Goal: Task Accomplishment & Management: Manage account settings

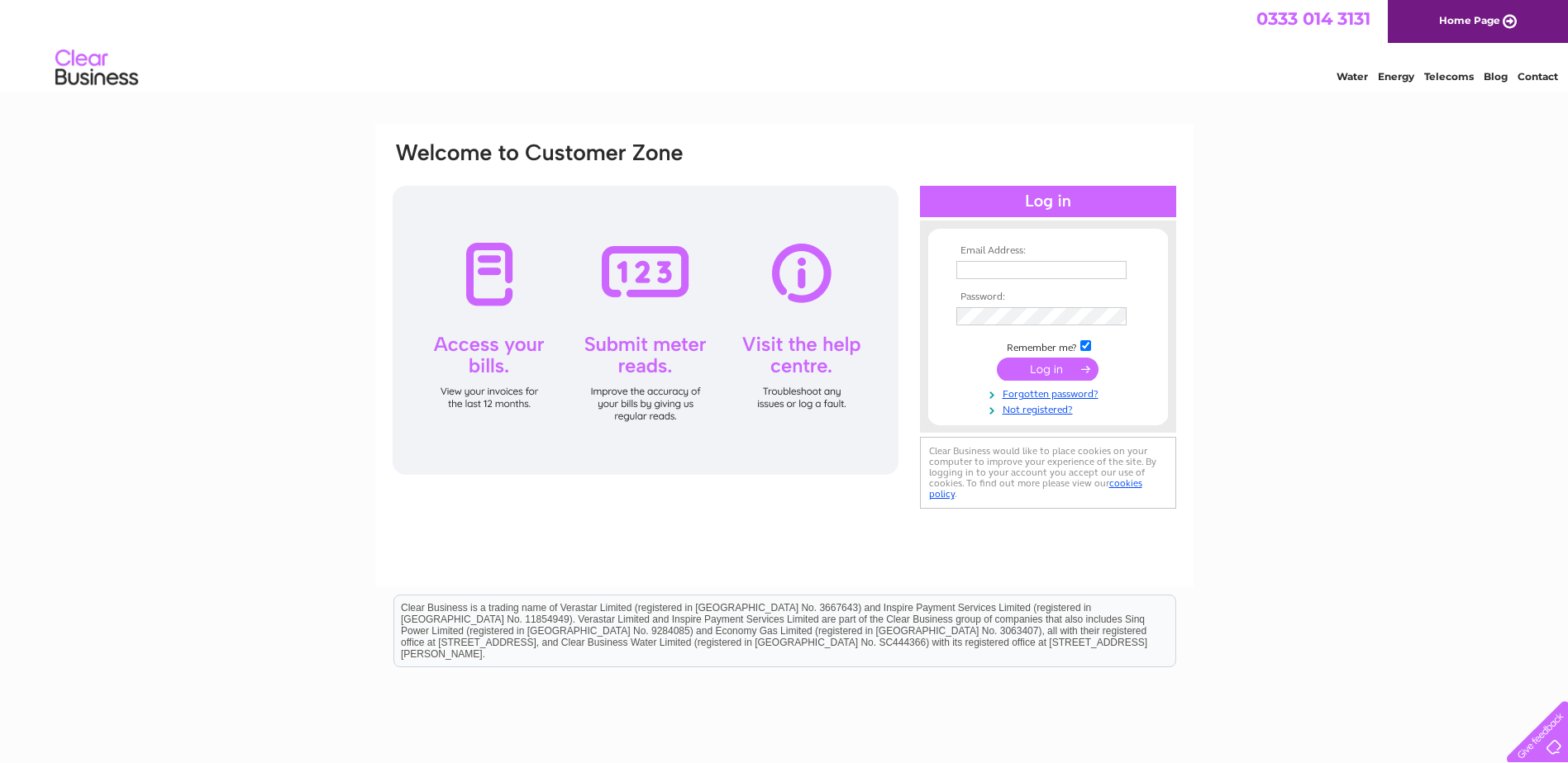
type input "[EMAIL_ADDRESS][DOMAIN_NAME]"
click at [1028, 365] on input "submit" at bounding box center [1047, 370] width 102 height 23
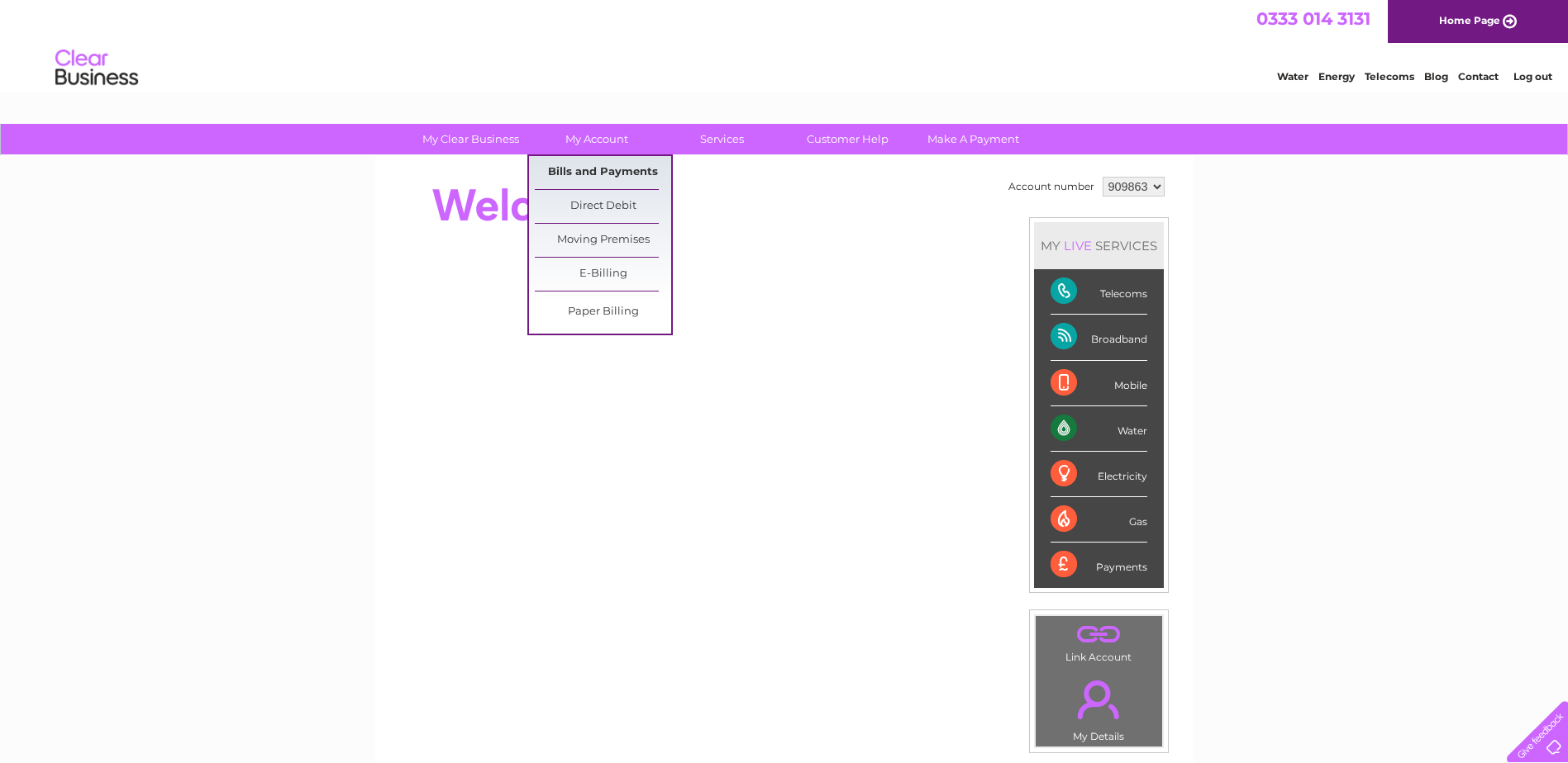
click at [593, 162] on link "Bills and Payments" at bounding box center [602, 173] width 136 height 33
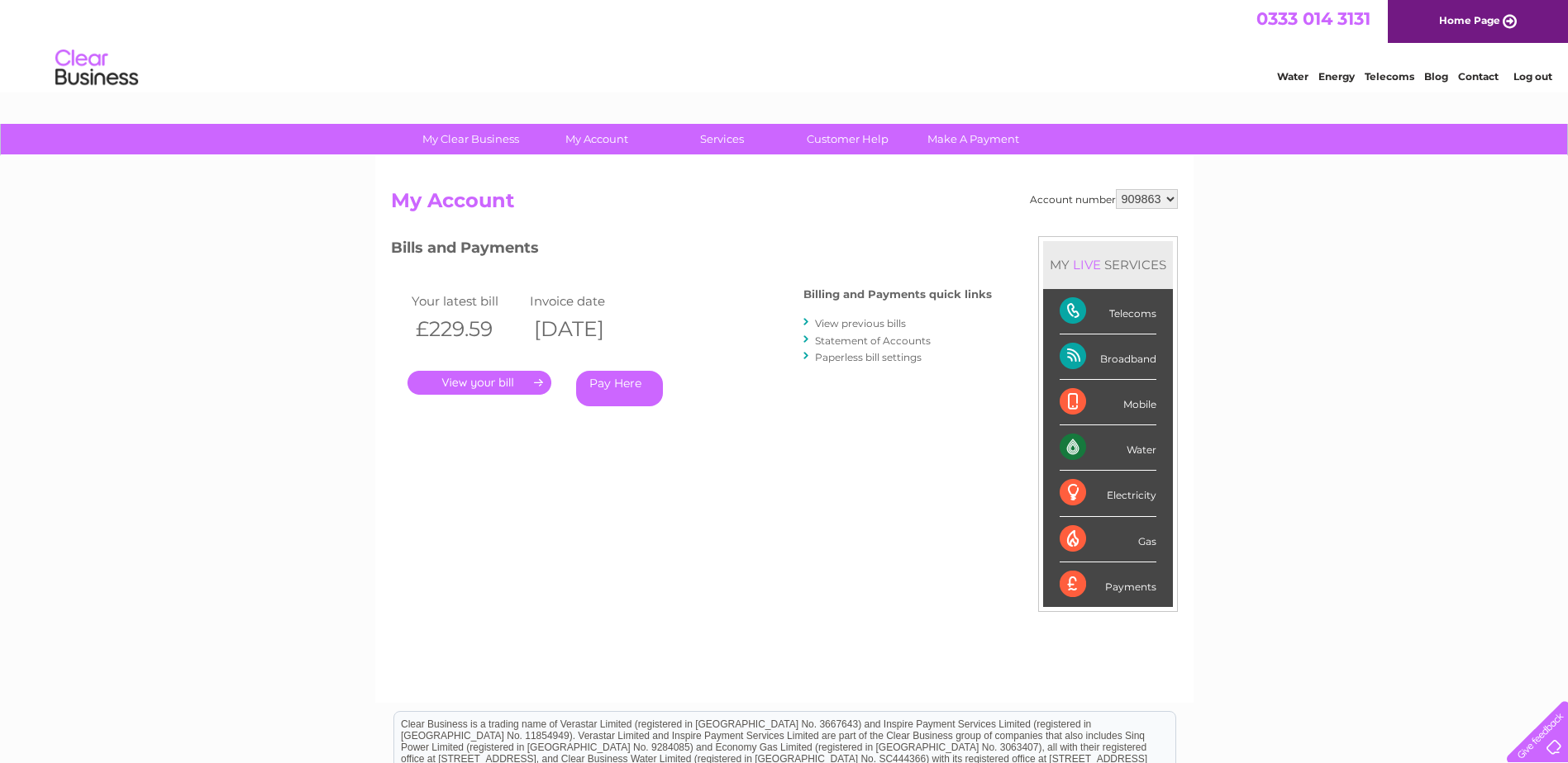
click at [462, 378] on link "." at bounding box center [479, 382] width 144 height 23
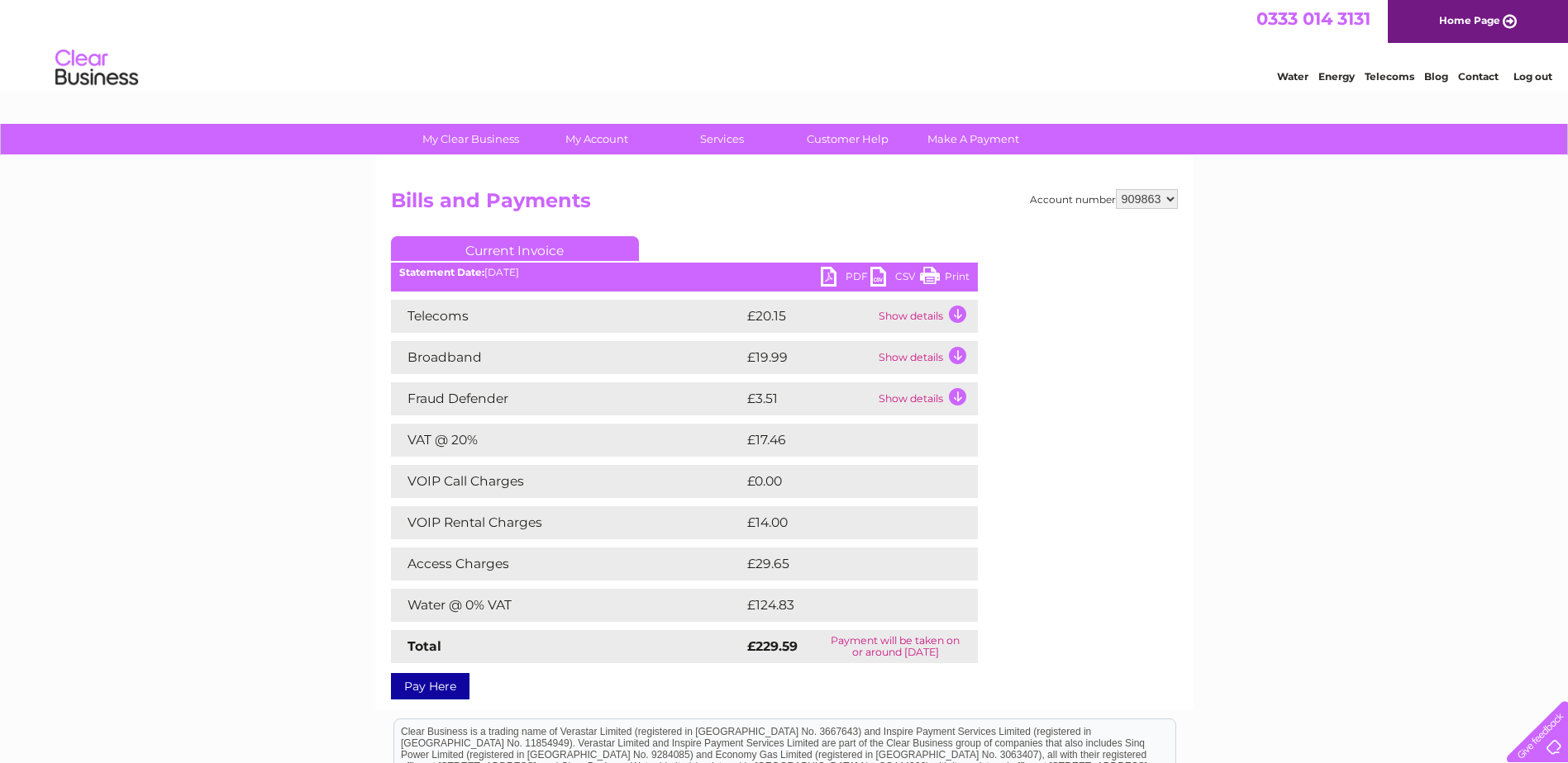
click at [847, 276] on link "PDF" at bounding box center [846, 279] width 50 height 23
click at [1523, 77] on link "Log out" at bounding box center [1533, 76] width 39 height 13
